Goal: Information Seeking & Learning: Learn about a topic

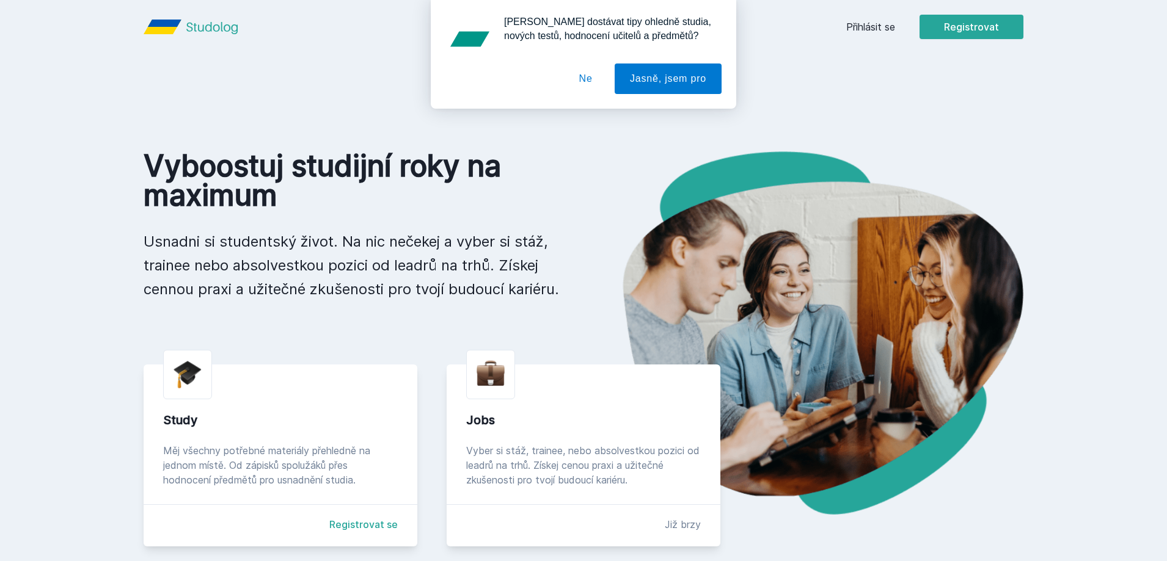
click at [599, 78] on button "Ne" at bounding box center [586, 79] width 44 height 31
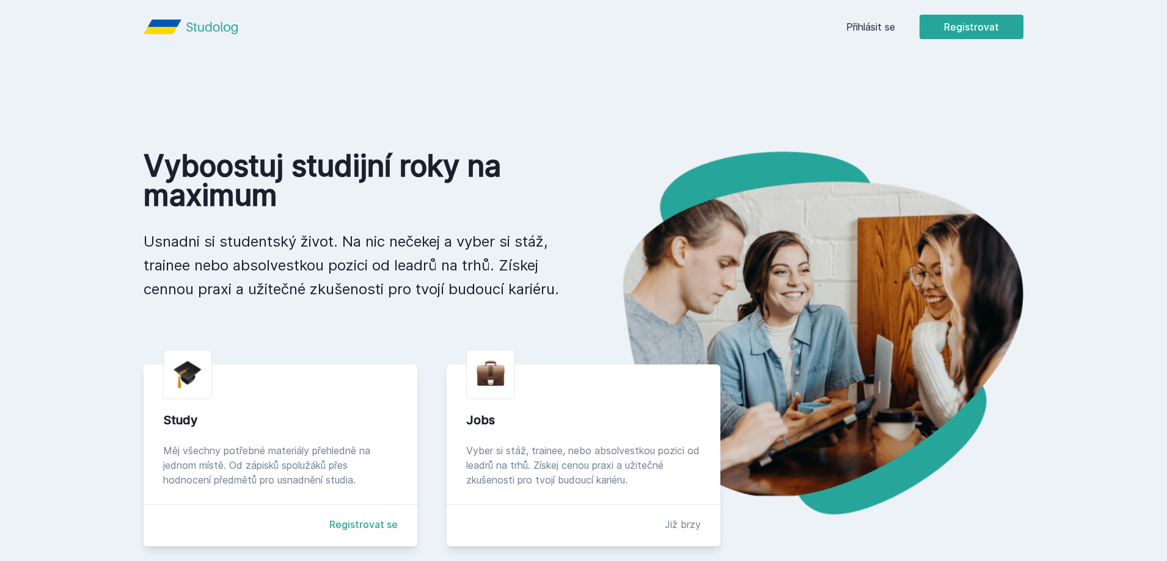
click at [851, 26] on link "Přihlásit se" at bounding box center [870, 27] width 49 height 15
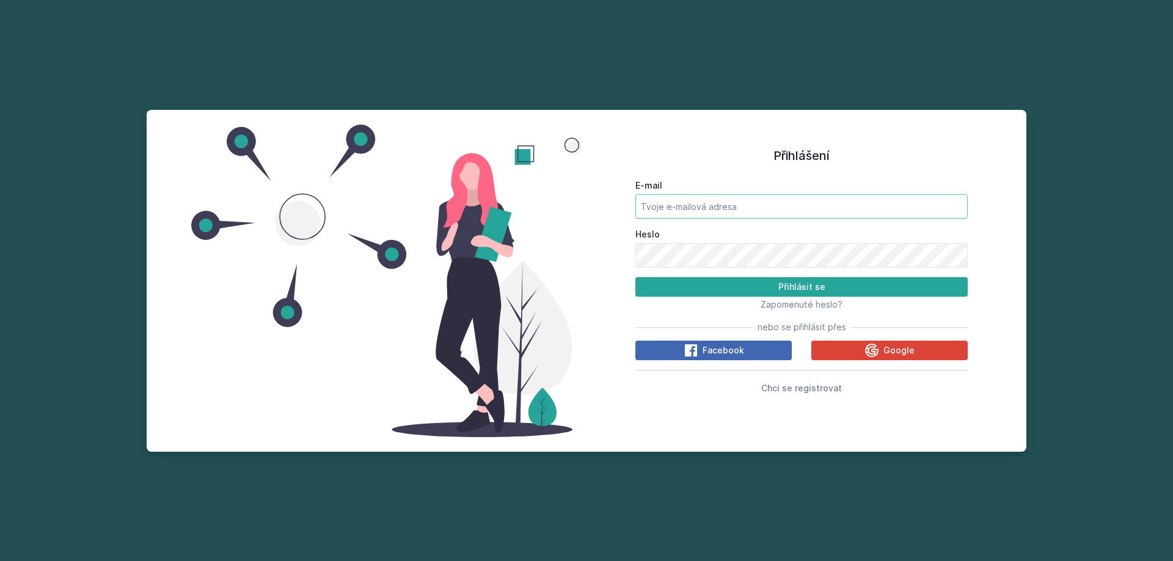
click at [705, 197] on input "E-mail" at bounding box center [801, 206] width 332 height 24
type input "[EMAIL_ADDRESS][DOMAIN_NAME]"
click at [743, 288] on button "Přihlásit se" at bounding box center [801, 287] width 332 height 20
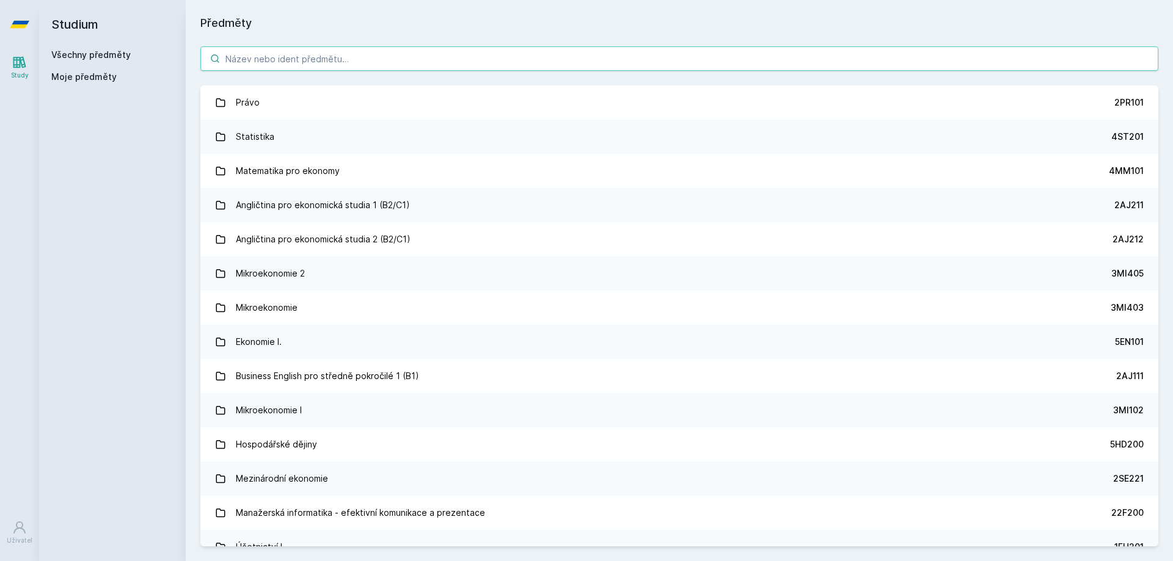
click at [300, 54] on input "search" at bounding box center [679, 58] width 958 height 24
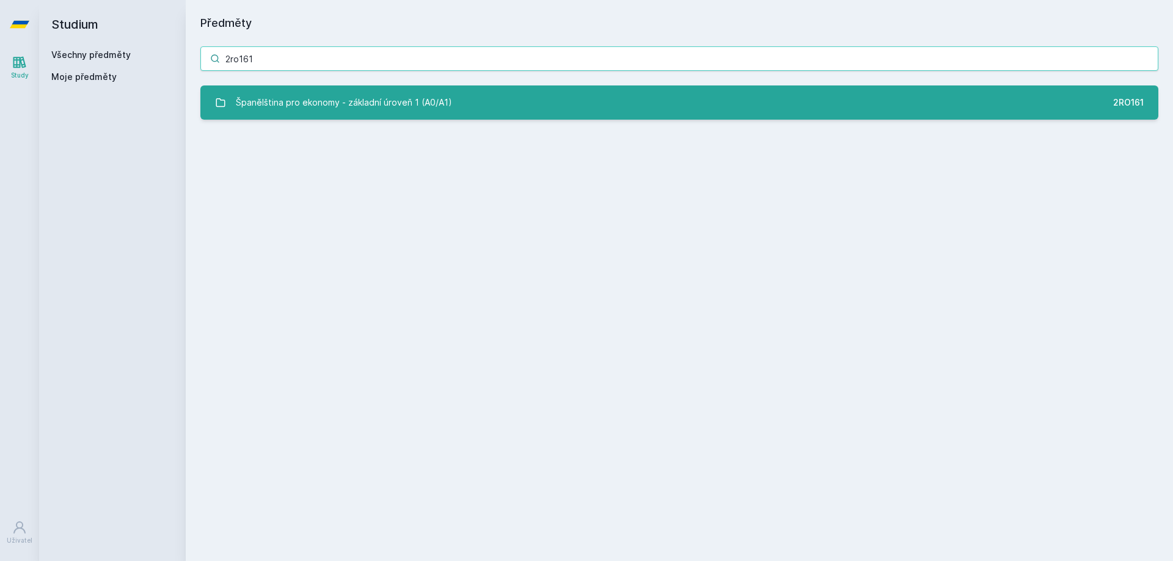
type input "2ro161"
click at [370, 111] on div "Španělština pro ekonomy - základní úroveň 1 (A0/A1)" at bounding box center [344, 102] width 216 height 24
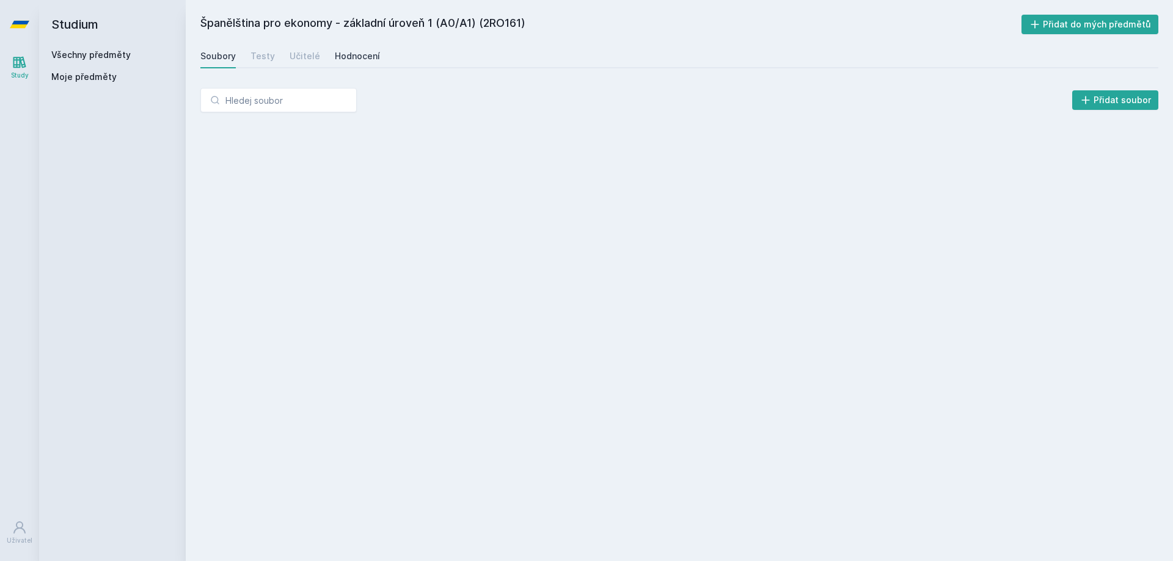
click at [335, 60] on div "Hodnocení" at bounding box center [357, 56] width 45 height 12
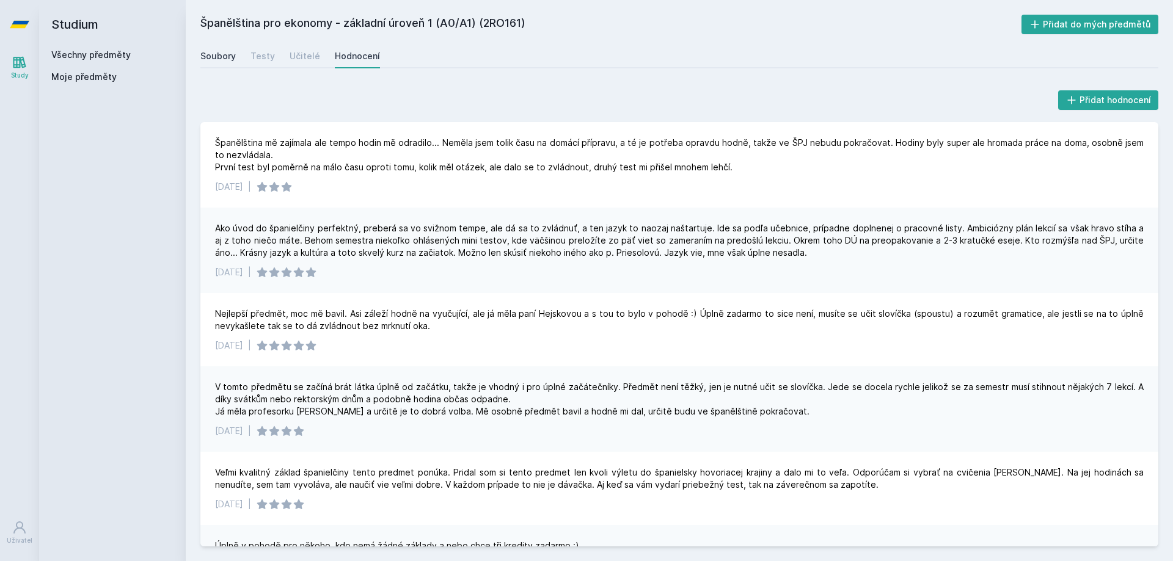
click at [222, 53] on div "Soubory" at bounding box center [217, 56] width 35 height 12
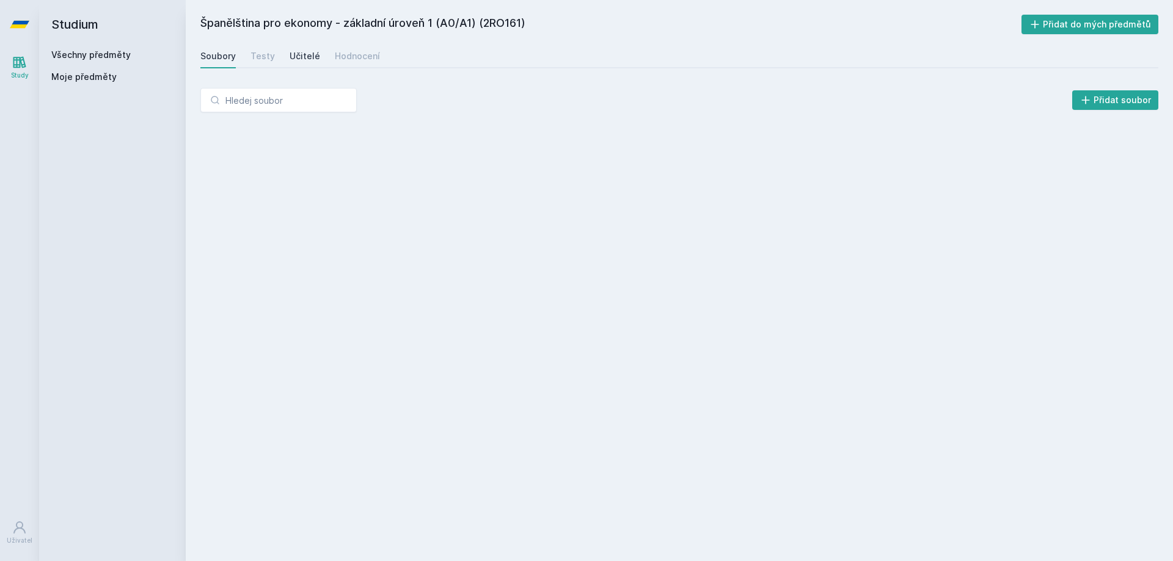
click at [301, 57] on div "Učitelé" at bounding box center [305, 56] width 31 height 12
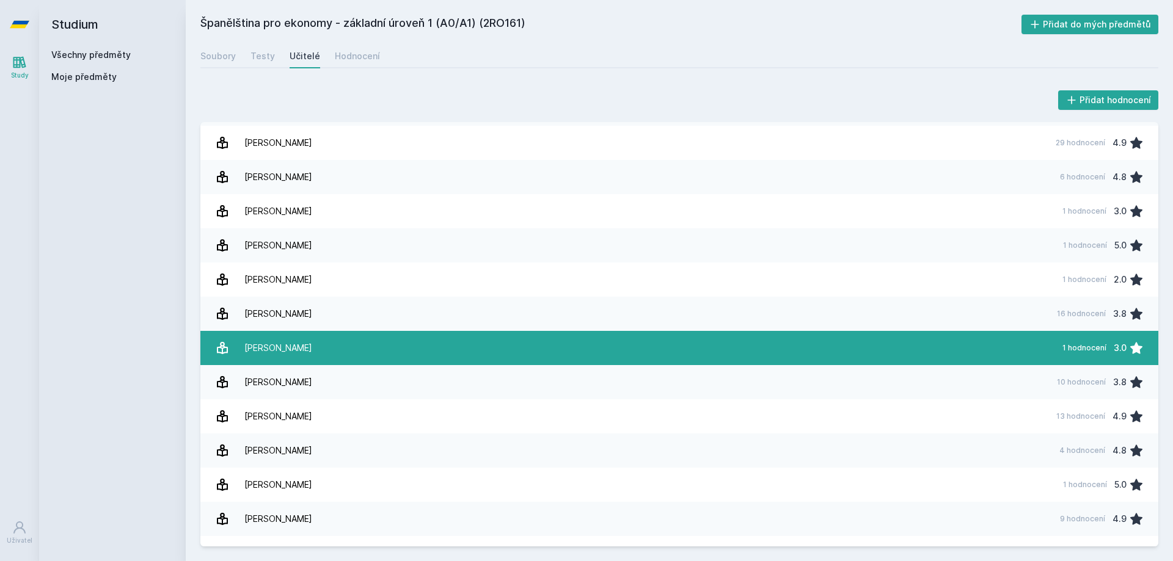
scroll to position [172, 0]
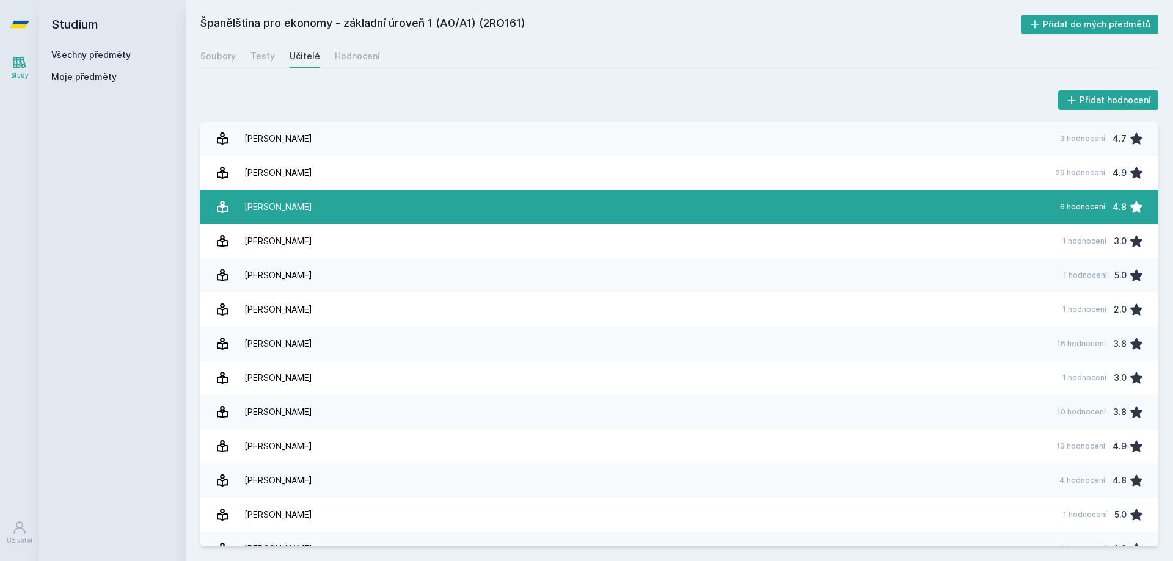
click at [312, 208] on div "[PERSON_NAME]" at bounding box center [278, 207] width 68 height 24
